Goal: Task Accomplishment & Management: Complete application form

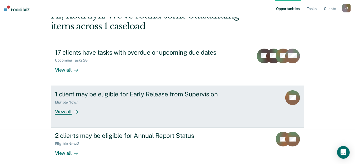
scroll to position [39, 0]
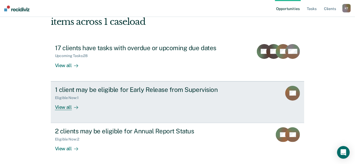
click at [76, 109] on div "View all" at bounding box center [69, 105] width 29 height 10
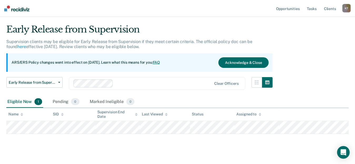
scroll to position [19, 0]
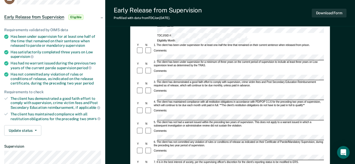
scroll to position [105, 0]
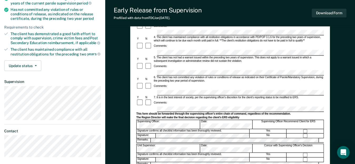
click at [172, 96] on div "7. It is in the best interest of society, per the supervising officer's discret…" at bounding box center [238, 97] width 171 height 3
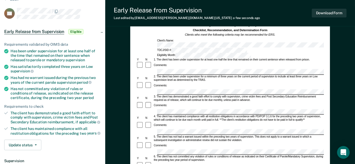
scroll to position [53, 0]
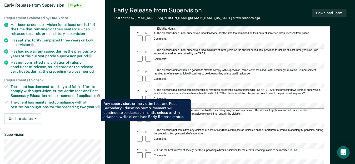
click at [97, 95] on icon at bounding box center [98, 95] width 3 height 3
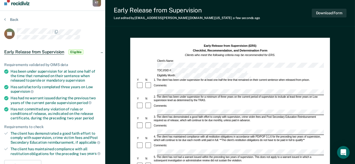
scroll to position [0, 0]
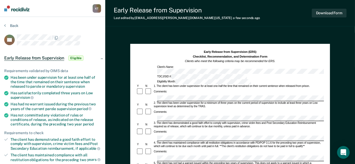
click at [7, 23] on section "Back BS Early Release from Supervision Eligible Requirements validated by OIMS …" at bounding box center [52, 145] width 105 height 256
click at [13, 28] on div "Back" at bounding box center [52, 28] width 97 height 11
click at [13, 27] on button "Back" at bounding box center [11, 25] width 14 height 5
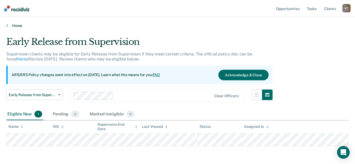
click at [17, 23] on link "Home" at bounding box center [177, 25] width 343 height 5
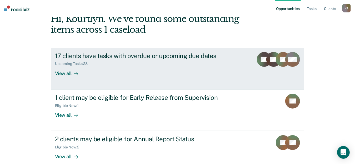
scroll to position [60, 0]
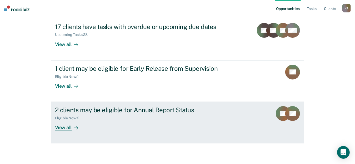
click at [72, 125] on div at bounding box center [75, 127] width 6 height 6
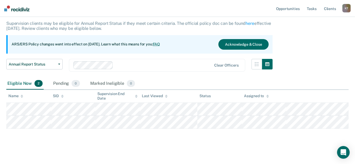
scroll to position [32, 0]
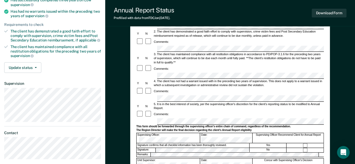
scroll to position [105, 0]
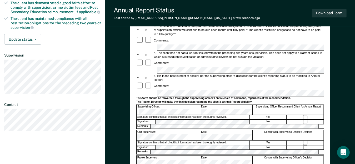
click at [258, 74] on div "5. It is in the best interest of society, per the supervising officer's discret…" at bounding box center [238, 78] width 171 height 8
click at [322, 13] on button "Download Form" at bounding box center [329, 13] width 35 height 9
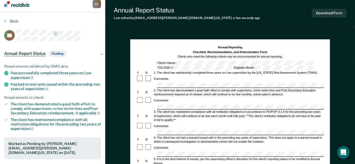
scroll to position [0, 0]
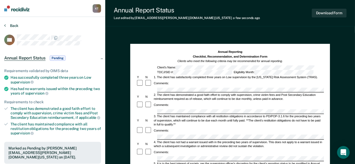
click at [6, 23] on button "Back" at bounding box center [11, 25] width 14 height 5
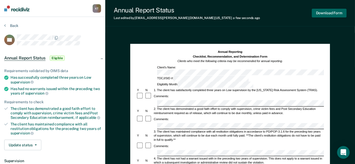
click at [333, 12] on button "Download Form" at bounding box center [329, 13] width 35 height 9
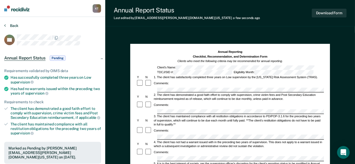
click at [9, 26] on button "Back" at bounding box center [11, 25] width 14 height 5
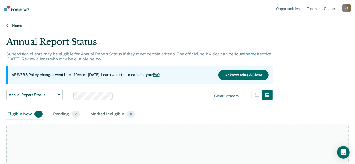
click at [10, 25] on link "Home" at bounding box center [177, 25] width 343 height 5
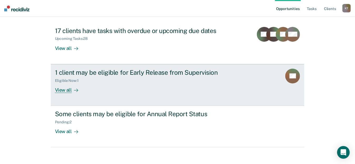
scroll to position [60, 0]
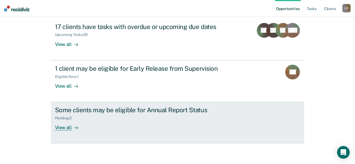
click at [66, 129] on div "View all" at bounding box center [69, 125] width 29 height 10
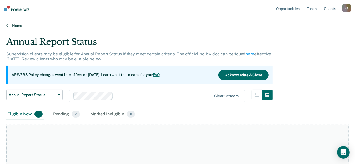
click at [17, 24] on link "Home" at bounding box center [177, 25] width 343 height 5
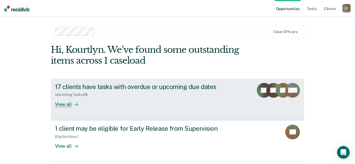
click at [62, 103] on div "View all" at bounding box center [69, 102] width 29 height 10
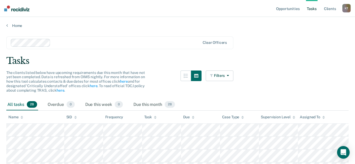
click at [18, 22] on div "Home" at bounding box center [177, 22] width 355 height 11
click at [18, 24] on link "Home" at bounding box center [177, 25] width 343 height 5
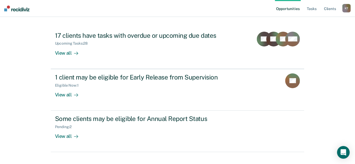
scroll to position [53, 0]
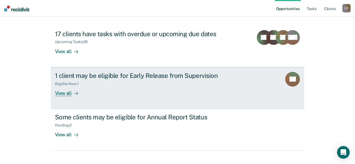
click at [67, 96] on link "1 client may be eligible for Early Release from Supervision Eligible Now : 1 Vi…" at bounding box center [178, 88] width 254 height 42
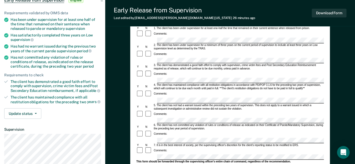
scroll to position [79, 0]
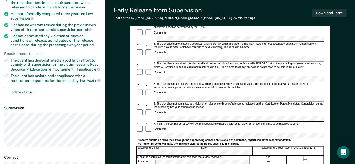
click at [212, 146] on div "Date:" at bounding box center [227, 150] width 52 height 8
click at [337, 105] on div "Early Release from Supervision (ERS) Checklist, Recommendation, and Determinati…" at bounding box center [230, 110] width 250 height 313
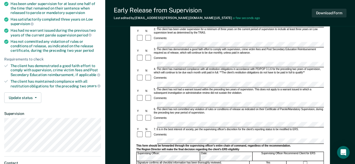
scroll to position [0, 0]
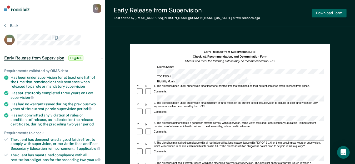
click at [336, 14] on button "Download Form" at bounding box center [329, 13] width 35 height 9
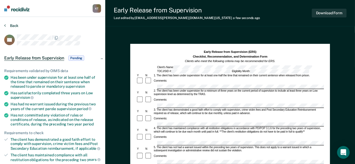
click at [13, 25] on button "Back" at bounding box center [11, 25] width 14 height 5
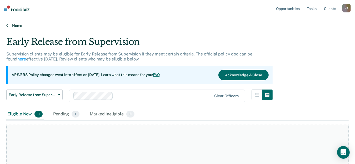
click at [14, 25] on link "Home" at bounding box center [177, 25] width 343 height 5
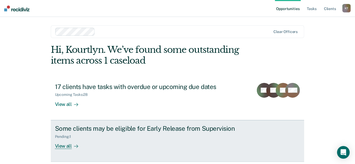
click at [69, 135] on div "Pending : 1" at bounding box center [65, 136] width 21 height 4
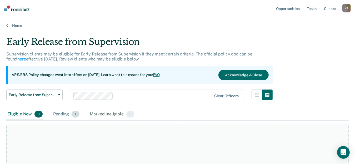
click at [77, 109] on div "Pending 1" at bounding box center [66, 114] width 28 height 12
